Goal: Find contact information: Find contact information

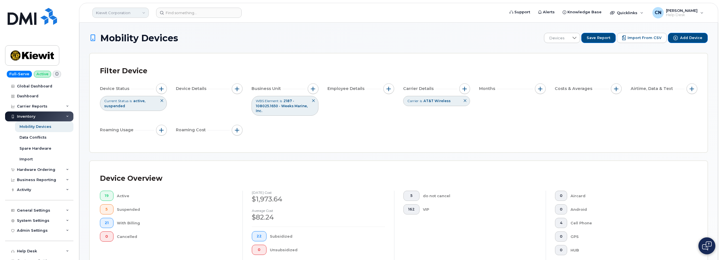
scroll to position [311, 0]
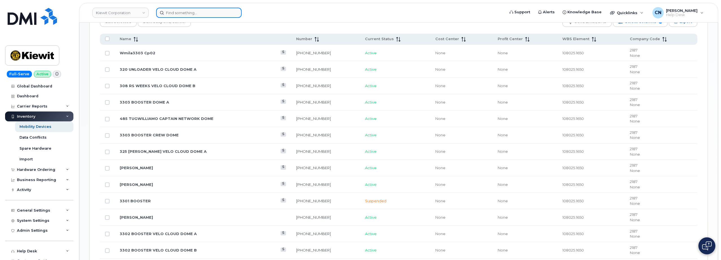
click at [188, 13] on input at bounding box center [199, 13] width 86 height 10
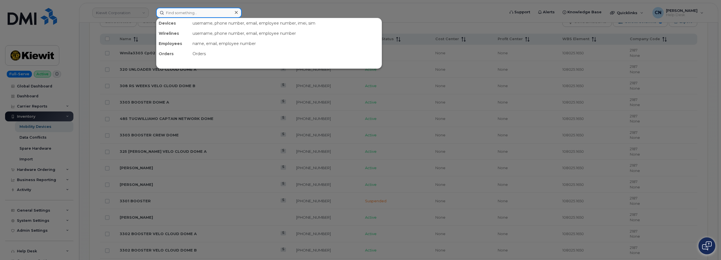
paste input "3606087134"
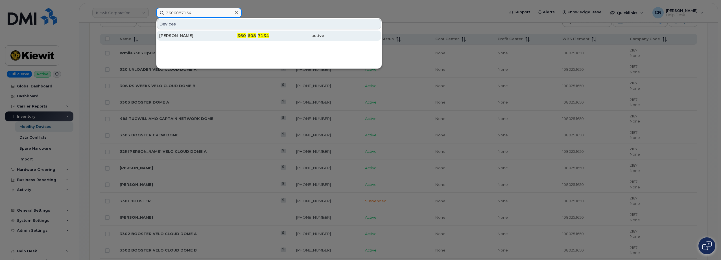
type input "3606087134"
drag, startPoint x: 195, startPoint y: 37, endPoint x: 190, endPoint y: 35, distance: 5.1
click at [195, 37] on div "[PERSON_NAME]" at bounding box center [186, 36] width 55 height 6
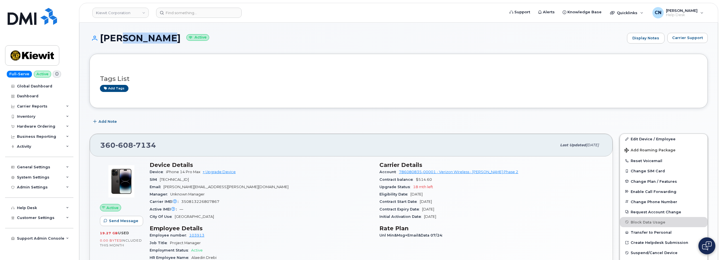
drag, startPoint x: 164, startPoint y: 39, endPoint x: 116, endPoint y: 53, distance: 50.4
click at [117, 46] on div "[PERSON_NAME] Active Display Notes Carrier Support" at bounding box center [399, 43] width 619 height 21
drag, startPoint x: 218, startPoint y: 185, endPoint x: 164, endPoint y: 185, distance: 54.2
click at [164, 185] on div "Email [PERSON_NAME][EMAIL_ADDRESS][PERSON_NAME][DOMAIN_NAME]" at bounding box center [261, 186] width 223 height 7
copy span "[PERSON_NAME][EMAIL_ADDRESS][PERSON_NAME][DOMAIN_NAME]"
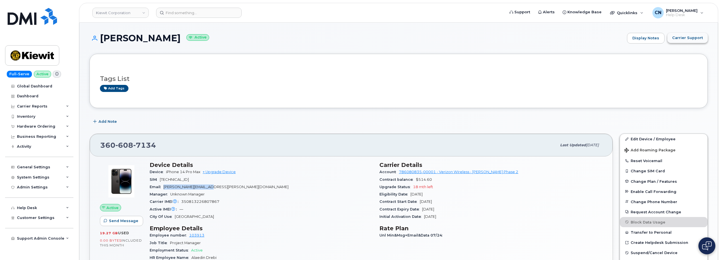
click at [675, 38] on span "Carrier Support" at bounding box center [688, 37] width 31 height 5
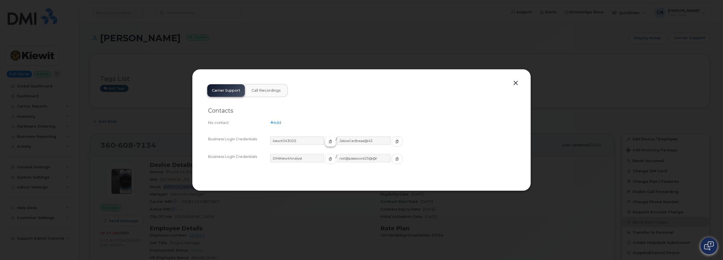
click at [326, 143] on button "button" at bounding box center [330, 141] width 11 height 10
click at [392, 136] on button "button" at bounding box center [397, 141] width 11 height 10
